Goal: Feedback & Contribution: Leave review/rating

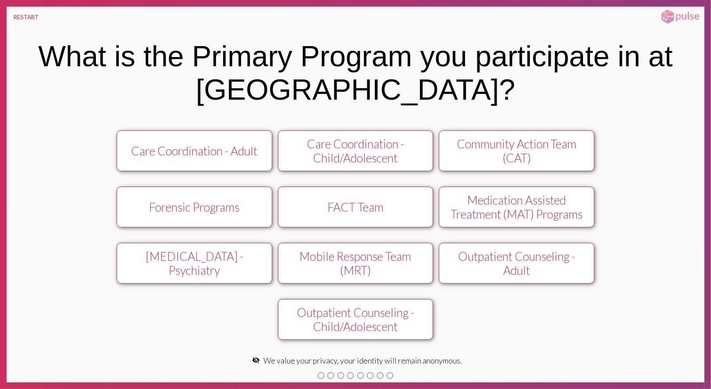
click at [355, 212] on div "FACT Team" at bounding box center [355, 207] width 139 height 14
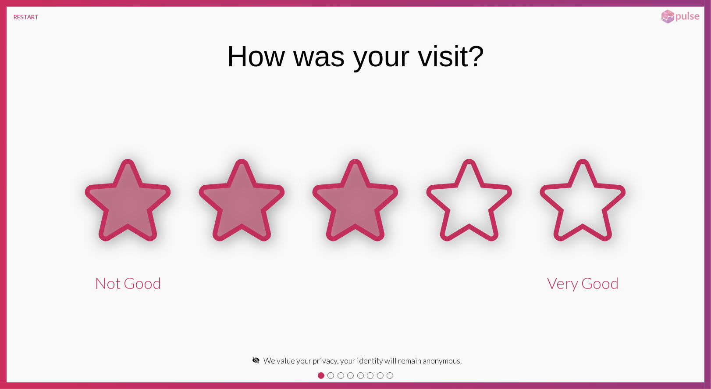
click at [382, 216] on icon at bounding box center [356, 201] width 114 height 114
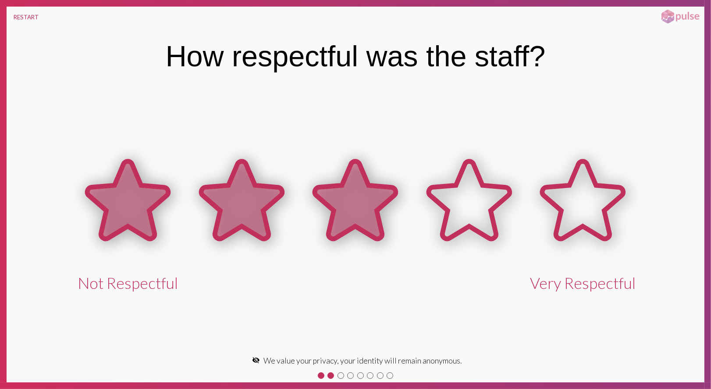
click at [354, 215] on icon at bounding box center [355, 200] width 81 height 78
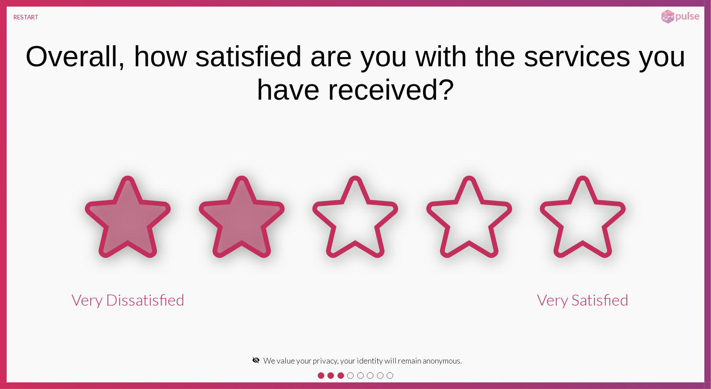
click at [235, 225] on icon at bounding box center [241, 217] width 81 height 78
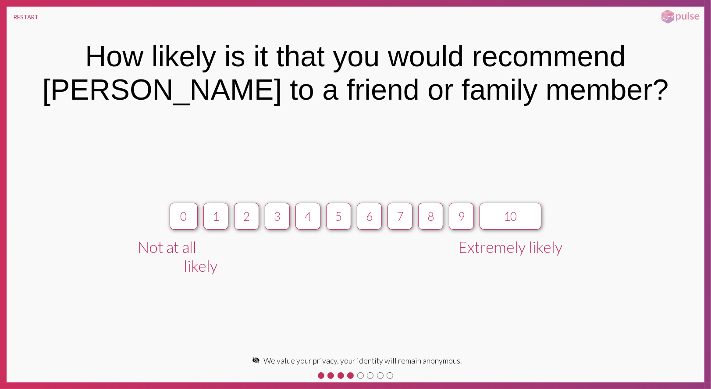
click at [498, 217] on div "10" at bounding box center [510, 216] width 45 height 14
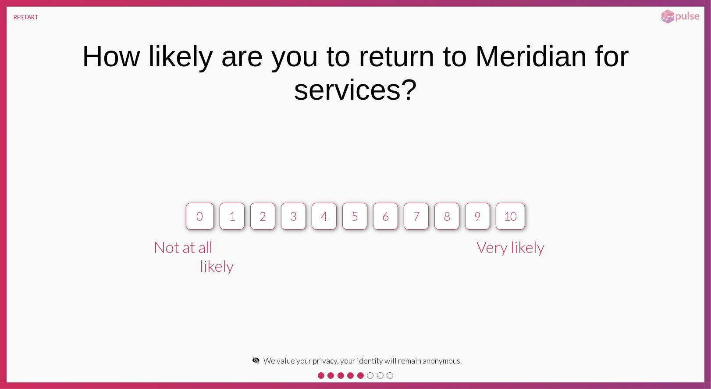
click at [504, 217] on div "10" at bounding box center [510, 216] width 13 height 14
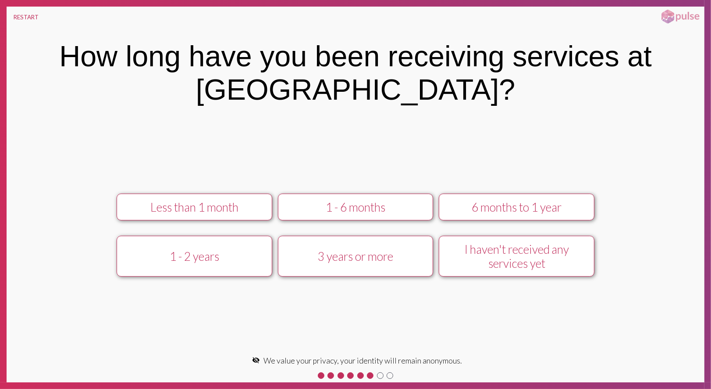
click at [152, 257] on div "1 - 2 years" at bounding box center [194, 256] width 139 height 14
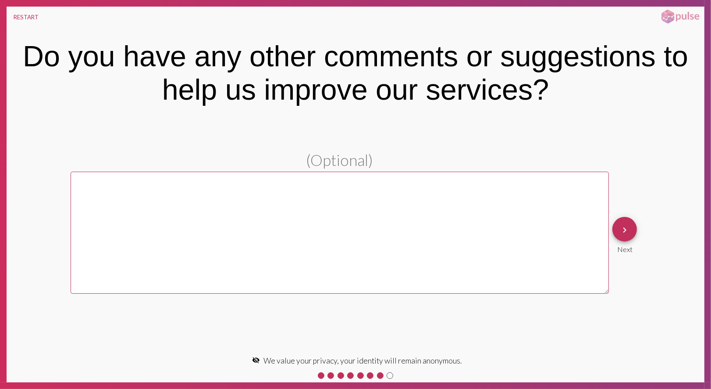
click at [627, 226] on mat-icon "keyboard_arrow_right" at bounding box center [625, 230] width 11 height 11
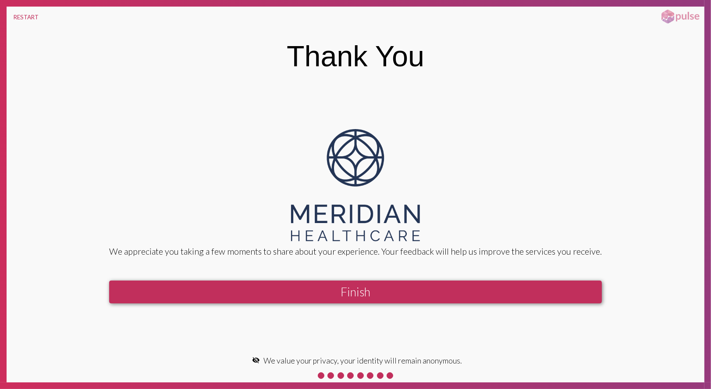
click at [300, 290] on button "Finish" at bounding box center [355, 291] width 493 height 23
